Goal: Task Accomplishment & Management: Manage account settings

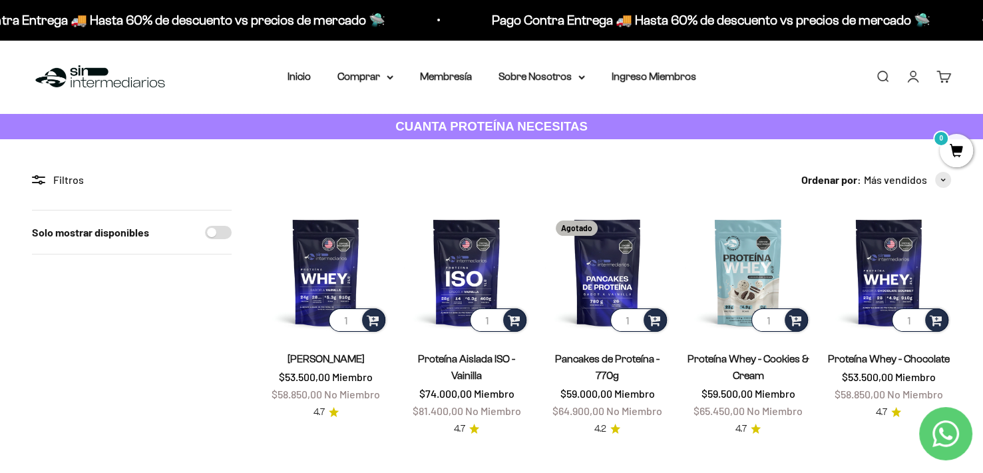
click at [886, 75] on link "Buscar" at bounding box center [882, 76] width 15 height 15
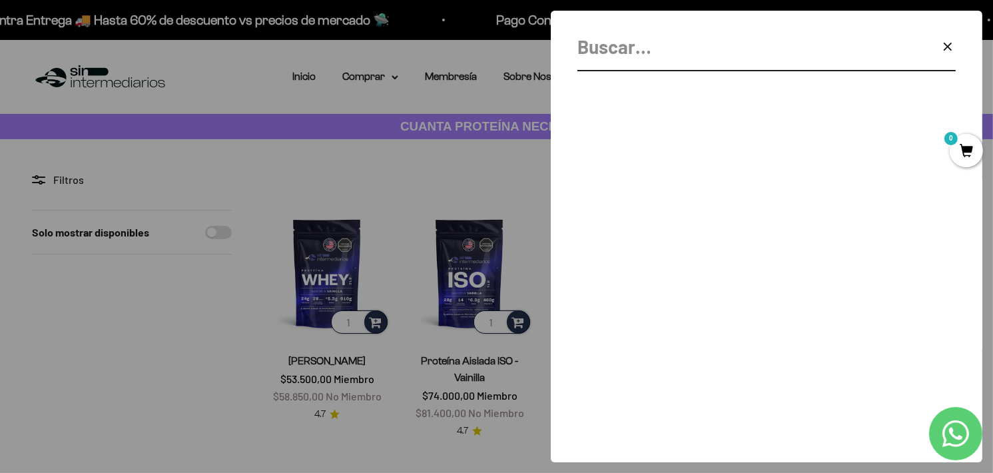
click at [694, 51] on input "Buscar" at bounding box center [732, 47] width 311 height 30
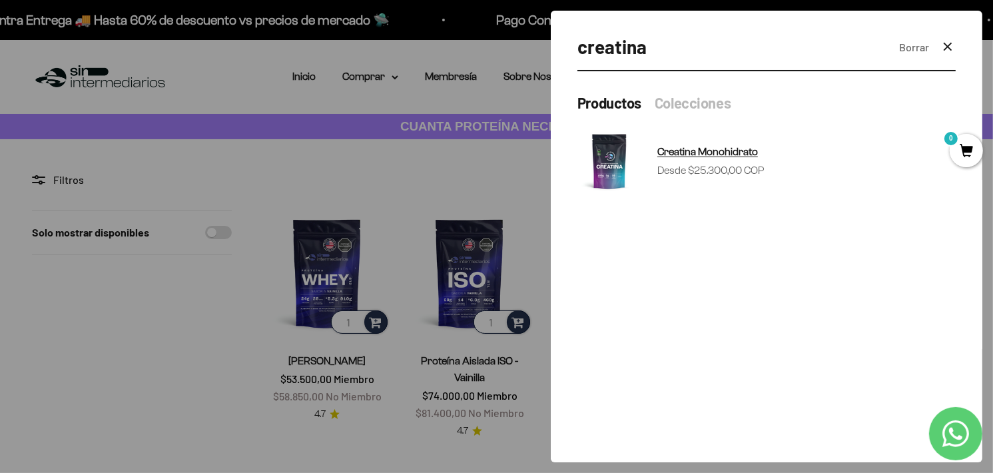
type input "creatina"
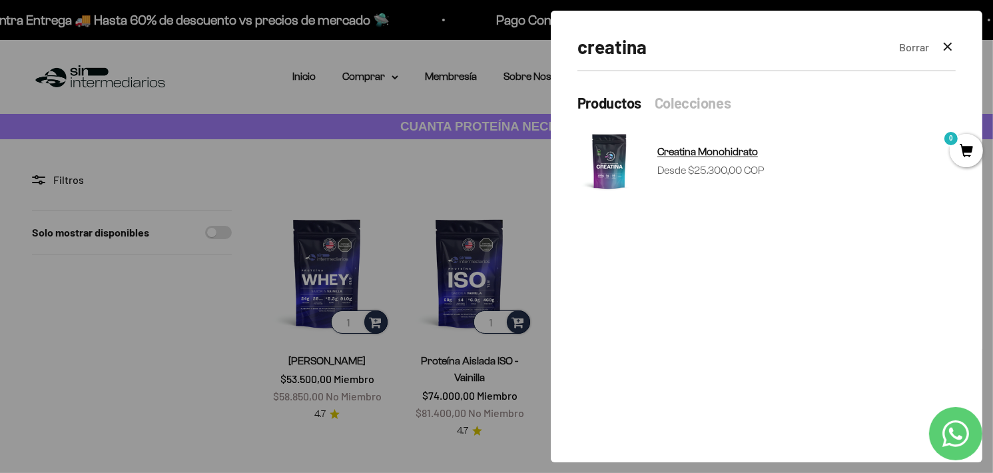
click at [666, 154] on span "Creatina Monohidrato" at bounding box center [707, 151] width 101 height 11
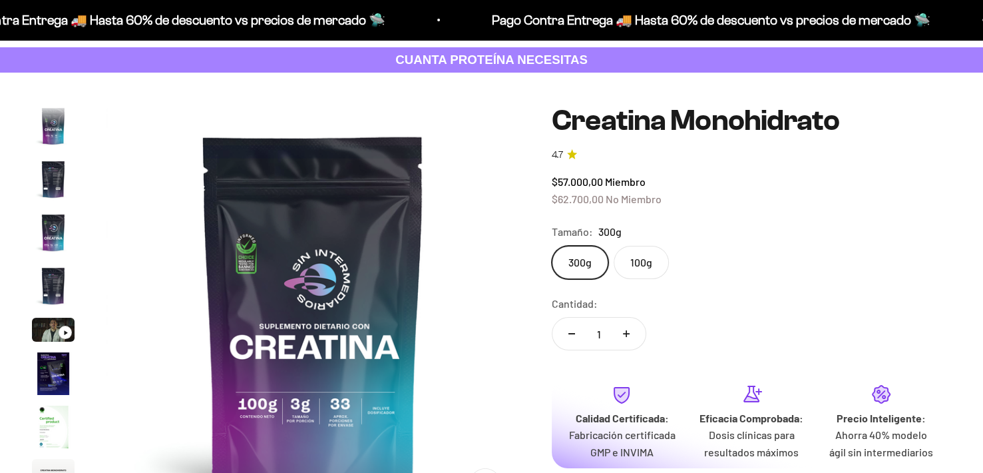
scroll to position [55, 0]
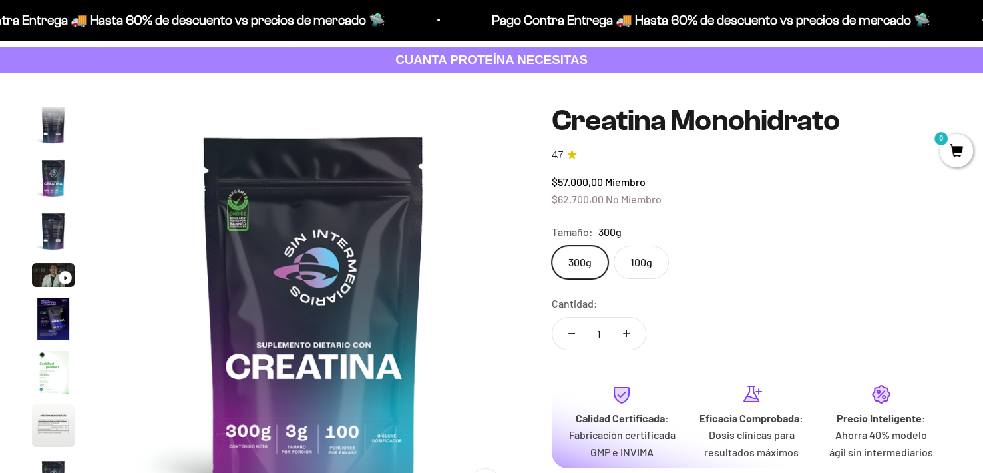
click at [595, 198] on span "$62.700,00" at bounding box center [578, 198] width 52 height 13
click at [591, 185] on span "$57.000,00" at bounding box center [577, 181] width 51 height 13
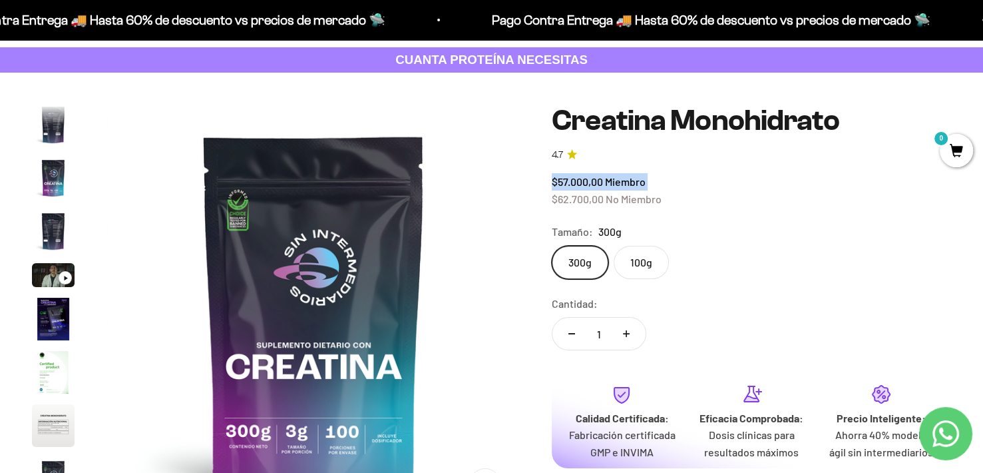
click at [561, 187] on span "$57.000,00" at bounding box center [577, 181] width 51 height 13
drag, startPoint x: 561, startPoint y: 187, endPoint x: 611, endPoint y: 185, distance: 50.6
click at [611, 185] on span "$57.000,00 Miembro" at bounding box center [599, 181] width 94 height 13
click at [611, 185] on span "Miembro" at bounding box center [625, 181] width 41 height 13
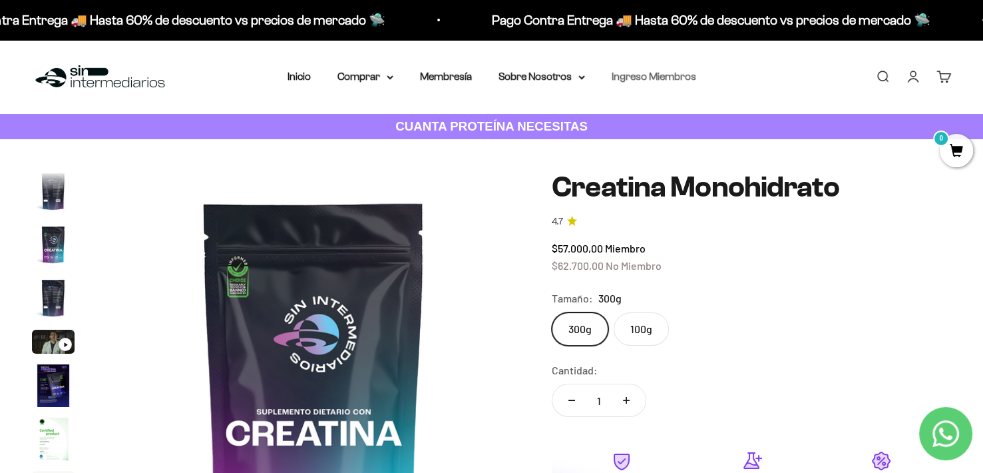
click at [656, 78] on link "Ingreso Miembros" at bounding box center [654, 76] width 85 height 11
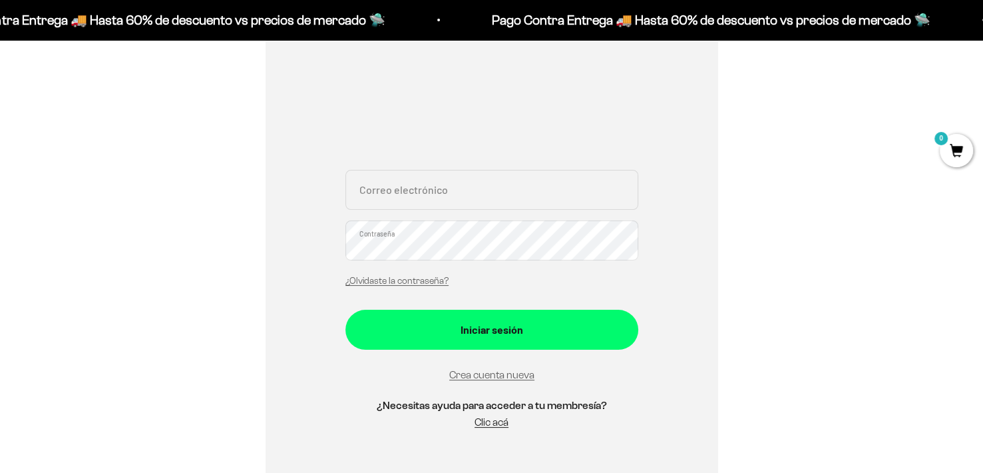
click at [423, 218] on div "Correo electrónico Contraseña ¿Olvidaste la contraseña?" at bounding box center [491, 232] width 293 height 124
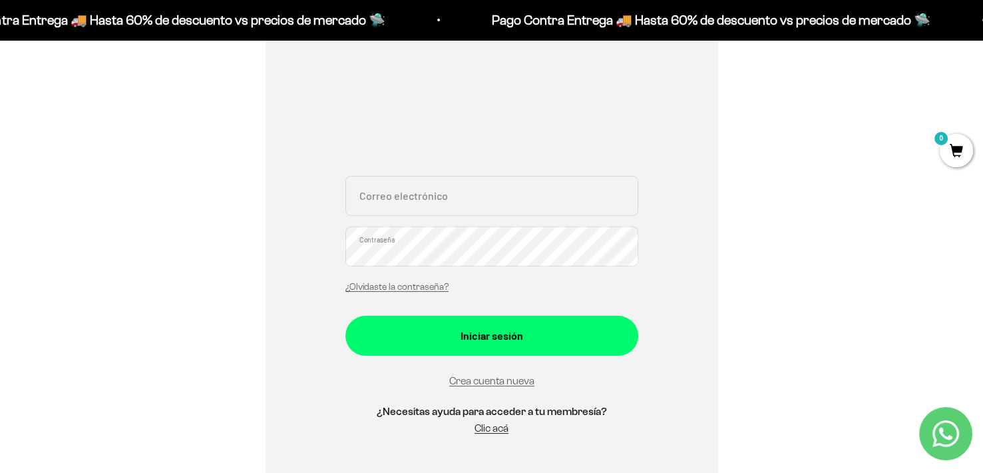
scroll to position [200, 0]
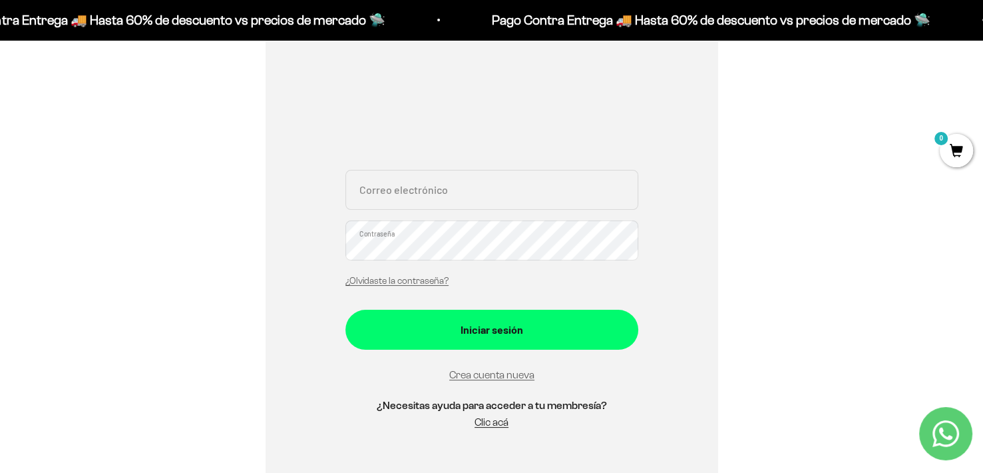
click at [436, 218] on div "Correo electrónico Contraseña ¿Olvidaste la contraseña?" at bounding box center [491, 232] width 293 height 124
click at [442, 200] on input "Correo electrónico" at bounding box center [491, 190] width 293 height 40
type input "[EMAIL_ADDRESS][DOMAIN_NAME]"
click at [345, 310] on button "Iniciar sesión" at bounding box center [491, 330] width 293 height 40
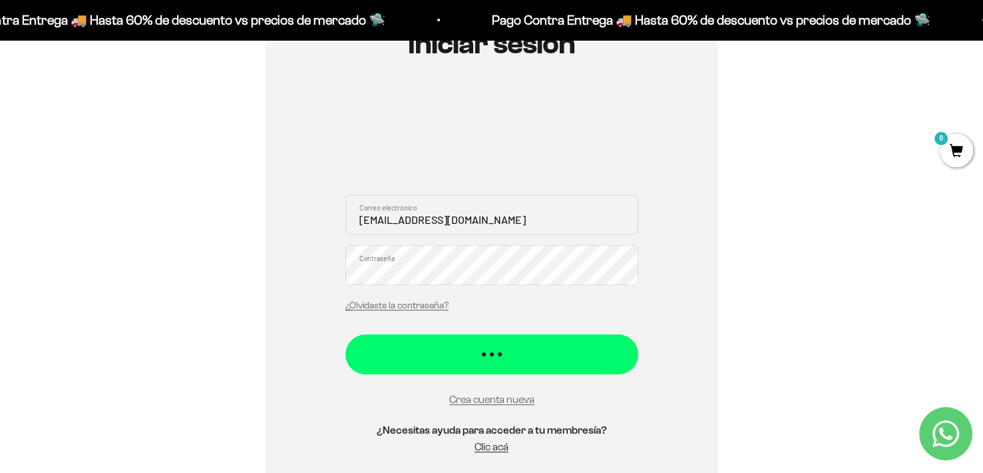
scroll to position [140, 0]
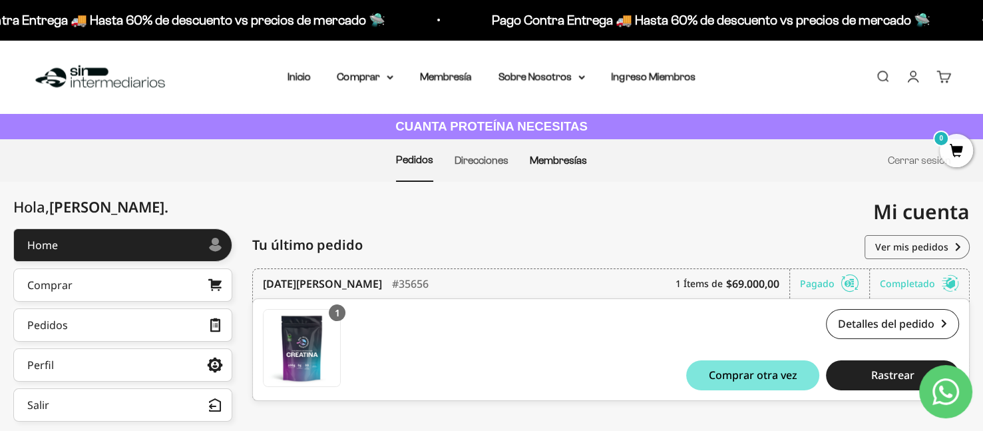
click at [539, 157] on link "Membresías" at bounding box center [558, 159] width 57 height 11
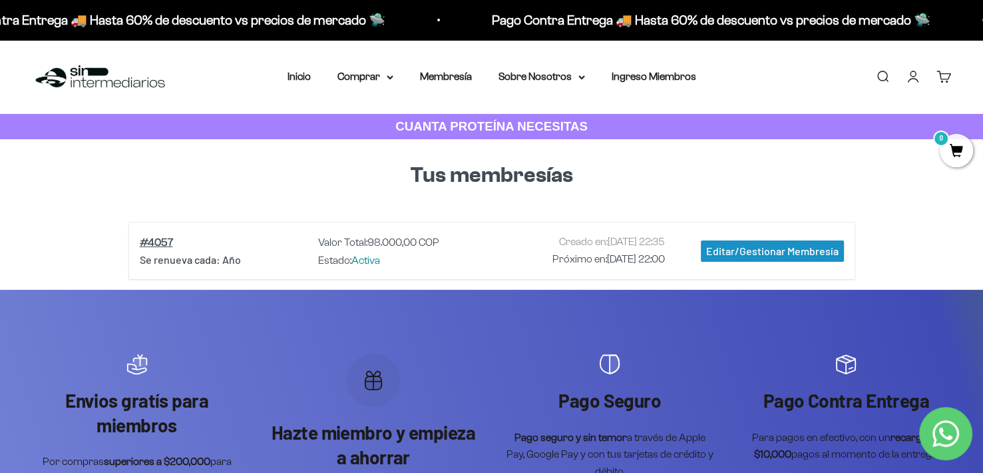
click at [774, 245] on div "Editar/Gestionar Membresía" at bounding box center [772, 250] width 143 height 21
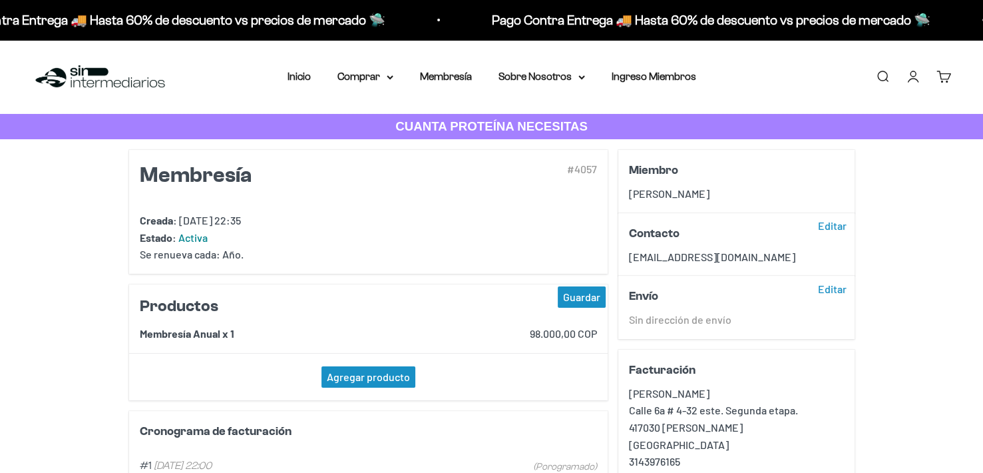
scroll to position [333, 0]
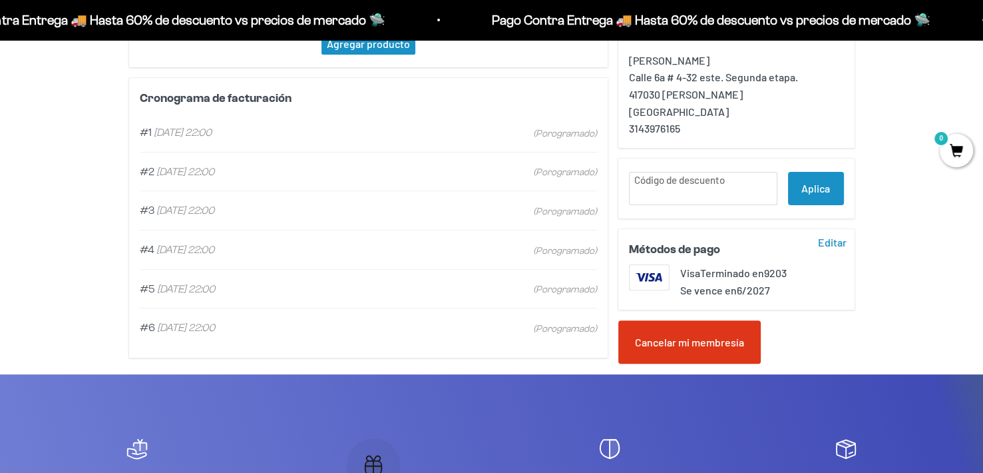
click at [716, 351] on div "Cancelar mi membresía" at bounding box center [689, 342] width 142 height 44
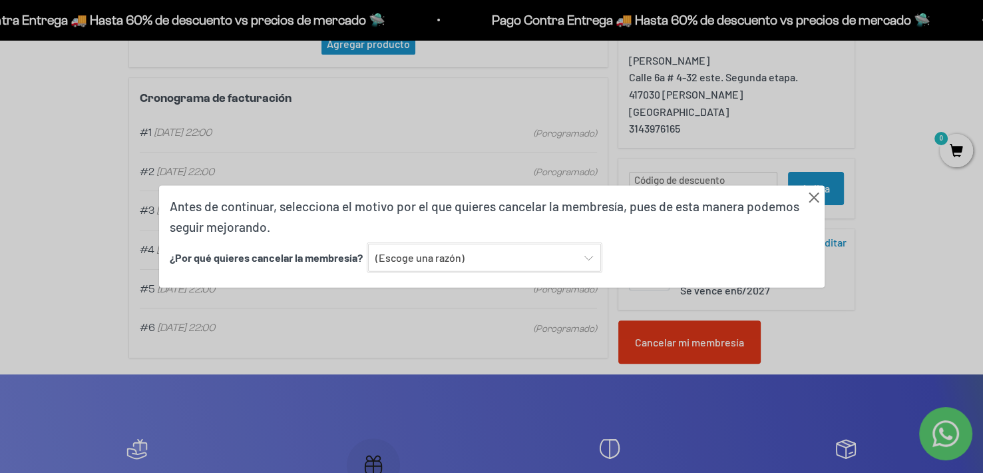
click at [447, 254] on select "(Escoge una razón) Encontré una opción con mejor sabor y variedad Encontré una …" at bounding box center [484, 258] width 233 height 28
select select "Ninguna de las anteriores"
click at [368, 244] on select "(Escoge una razón) Encontré una opción con mejor sabor y variedad Encontré una …" at bounding box center [484, 258] width 233 height 28
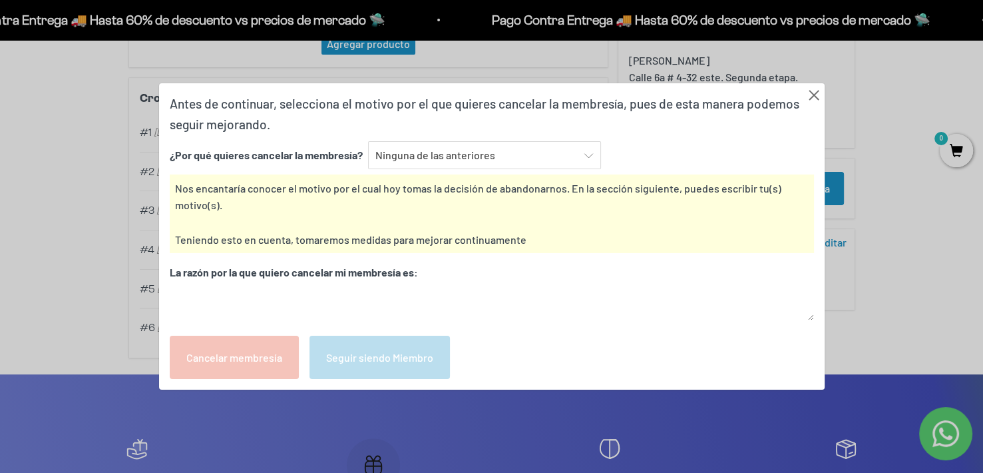
click at [478, 296] on textarea at bounding box center [492, 303] width 644 height 34
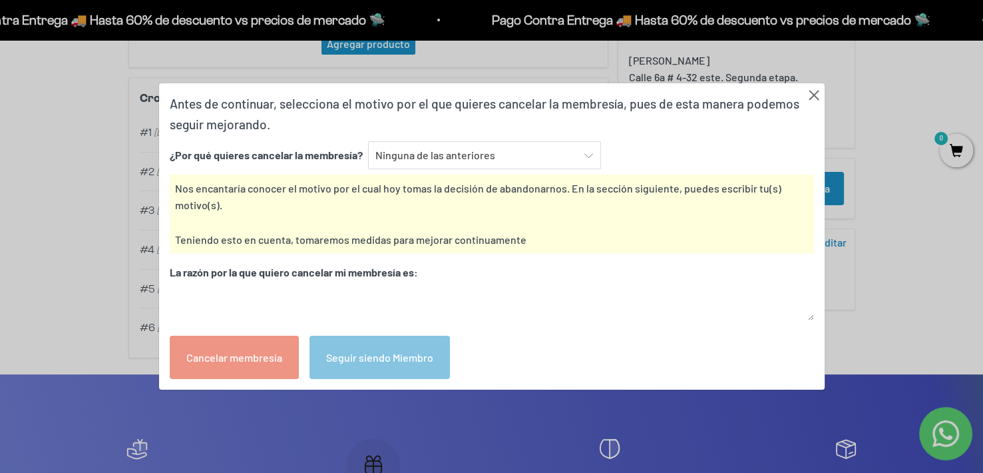
click at [450, 304] on textarea at bounding box center [492, 303] width 644 height 34
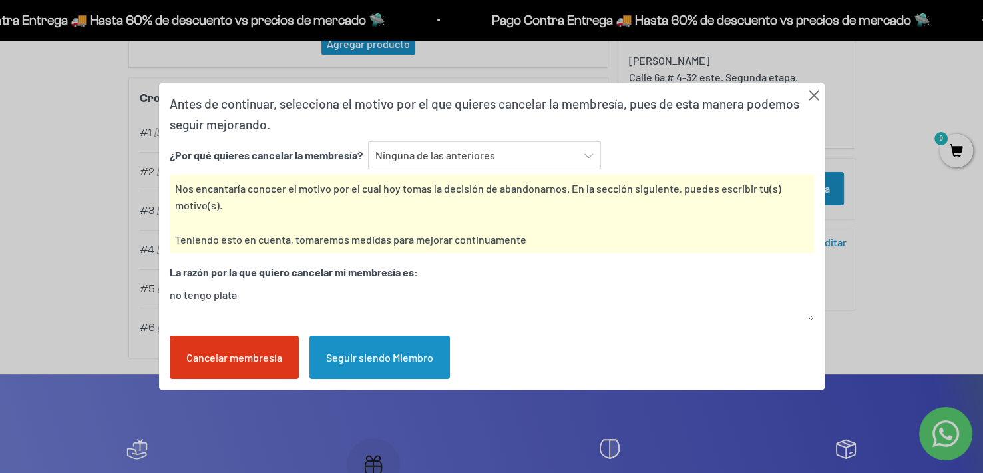
type textarea "no tengo plata"
click at [236, 362] on div "Cancelar membresía" at bounding box center [234, 358] width 129 height 44
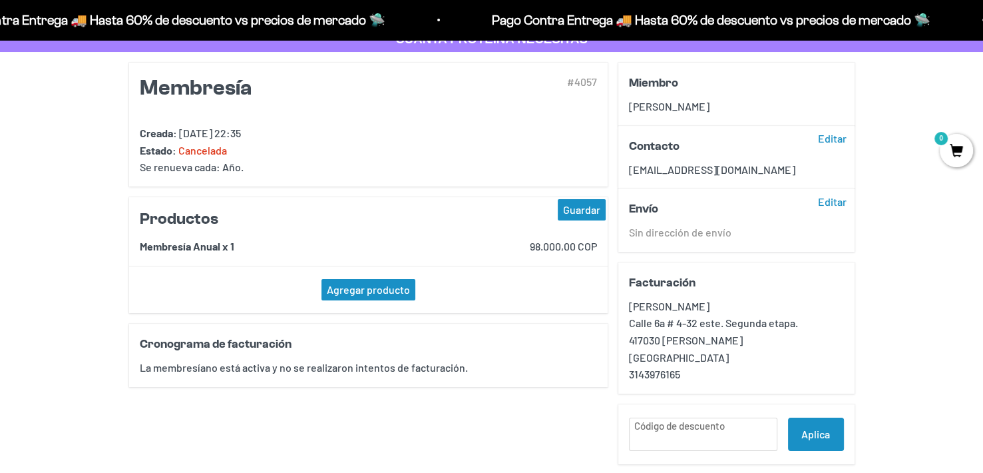
scroll to position [67, 0]
